Goal: Task Accomplishment & Management: Use online tool/utility

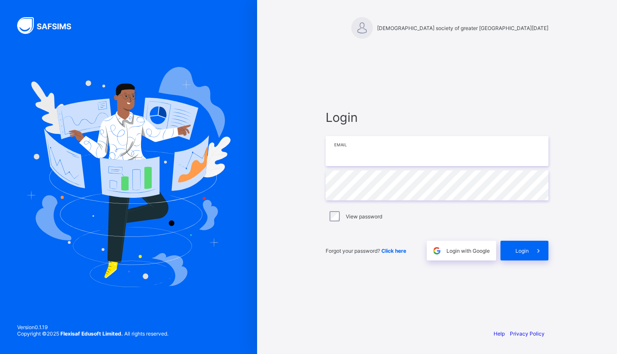
type input "**********"
click at [531, 255] on span at bounding box center [539, 250] width 20 height 20
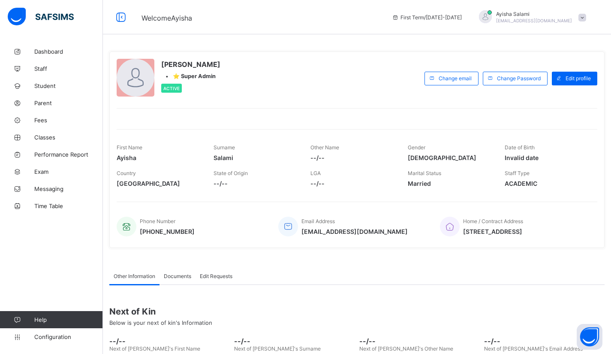
click at [47, 189] on span "Messaging" at bounding box center [68, 188] width 69 height 7
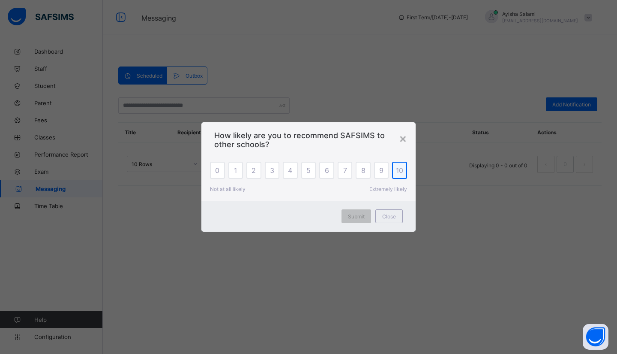
click at [398, 173] on span "10" at bounding box center [399, 170] width 7 height 9
click at [354, 212] on div "Submit" at bounding box center [357, 216] width 30 height 14
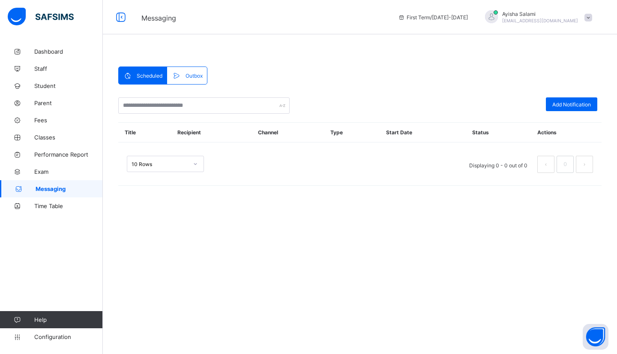
click at [600, 333] on button "Open asap" at bounding box center [596, 337] width 26 height 26
click at [596, 333] on button "Open asap" at bounding box center [596, 337] width 26 height 26
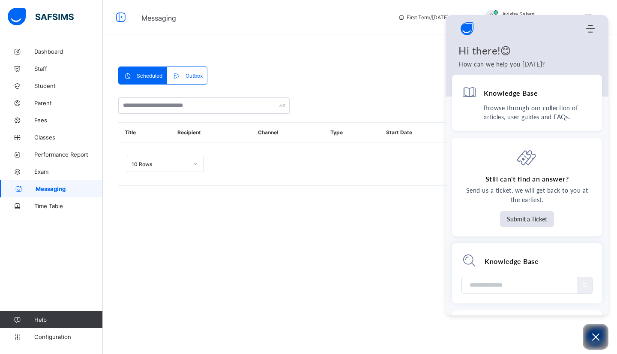
click at [409, 259] on div "Scheduled Outbox Scheduled Outbox Add Notification Title Recipient Channel Type…" at bounding box center [360, 177] width 514 height 354
click at [594, 335] on icon "Open asap" at bounding box center [595, 336] width 7 height 7
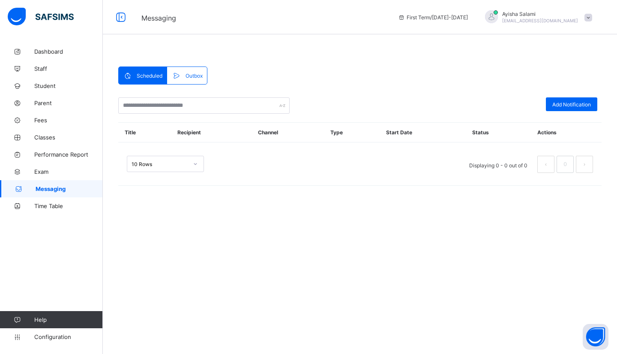
click at [365, 221] on div "Scheduled Outbox Scheduled Outbox Add Notification Title Recipient Channel Type…" at bounding box center [360, 177] width 514 height 354
click at [587, 18] on span at bounding box center [589, 18] width 8 height 8
click at [447, 65] on div "Scheduled Outbox Scheduled Outbox Add Notification Title Recipient Channel Type…" at bounding box center [359, 129] width 483 height 131
